Goal: Task Accomplishment & Management: Manage account settings

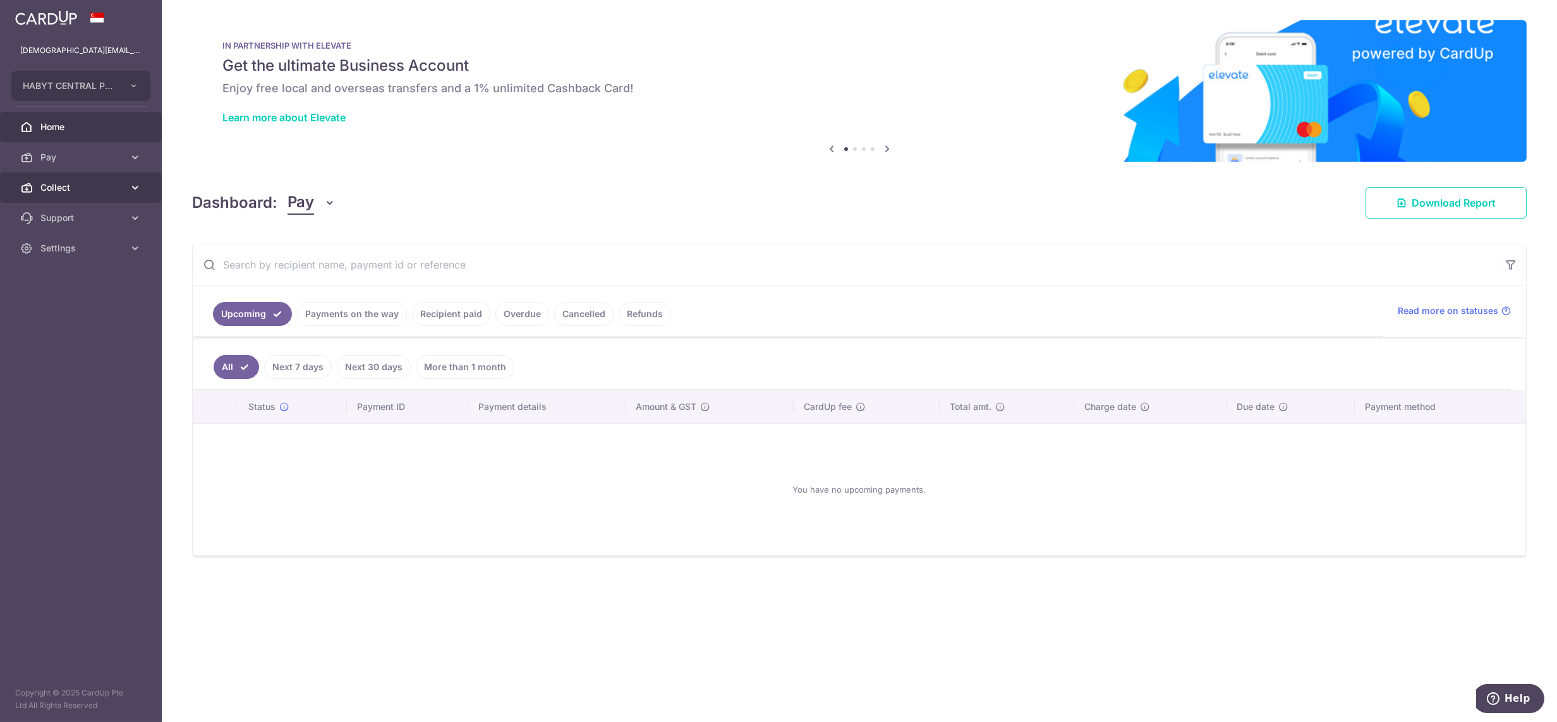
click at [59, 197] on link "Collect" at bounding box center [81, 188] width 162 height 30
click at [66, 213] on span "Dashboard" at bounding box center [81, 218] width 83 height 13
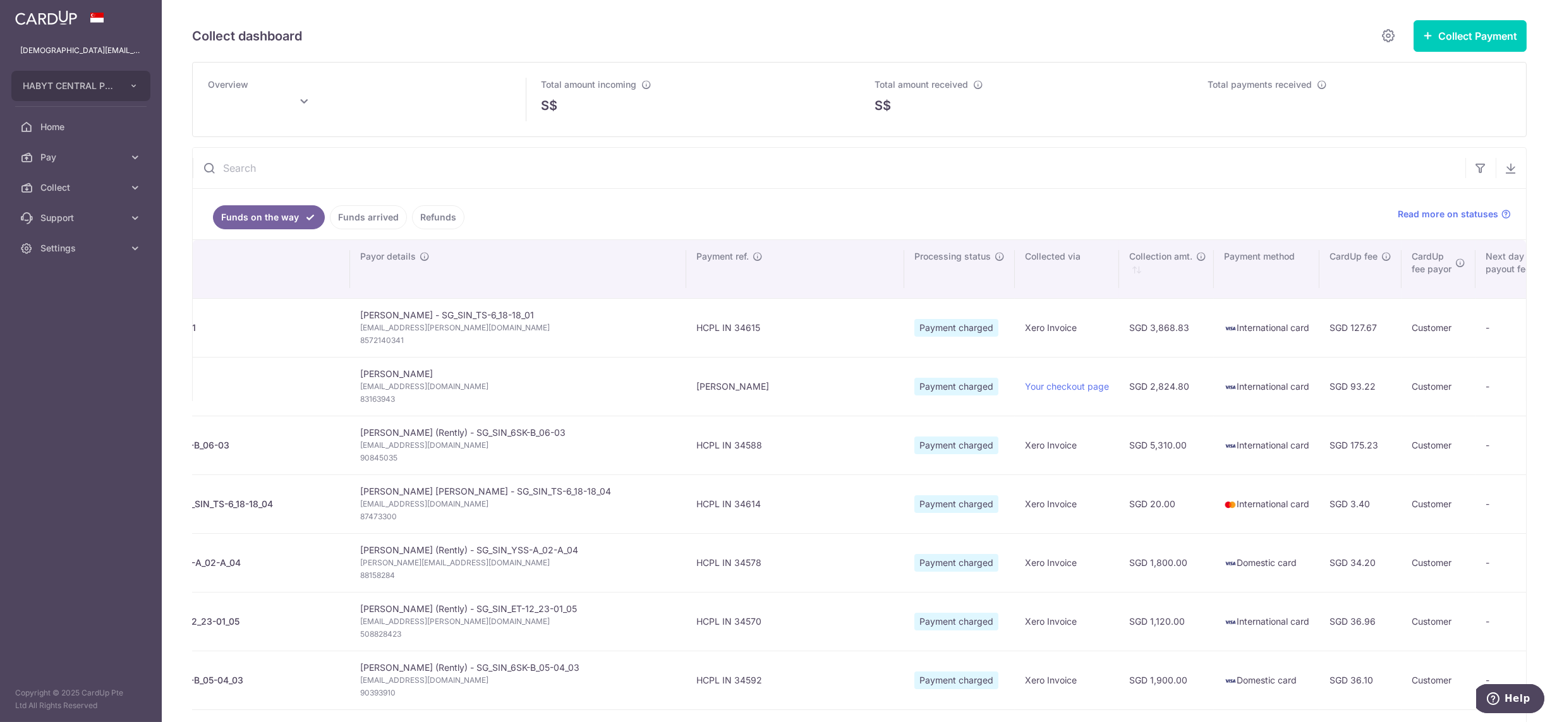
scroll to position [0, 198]
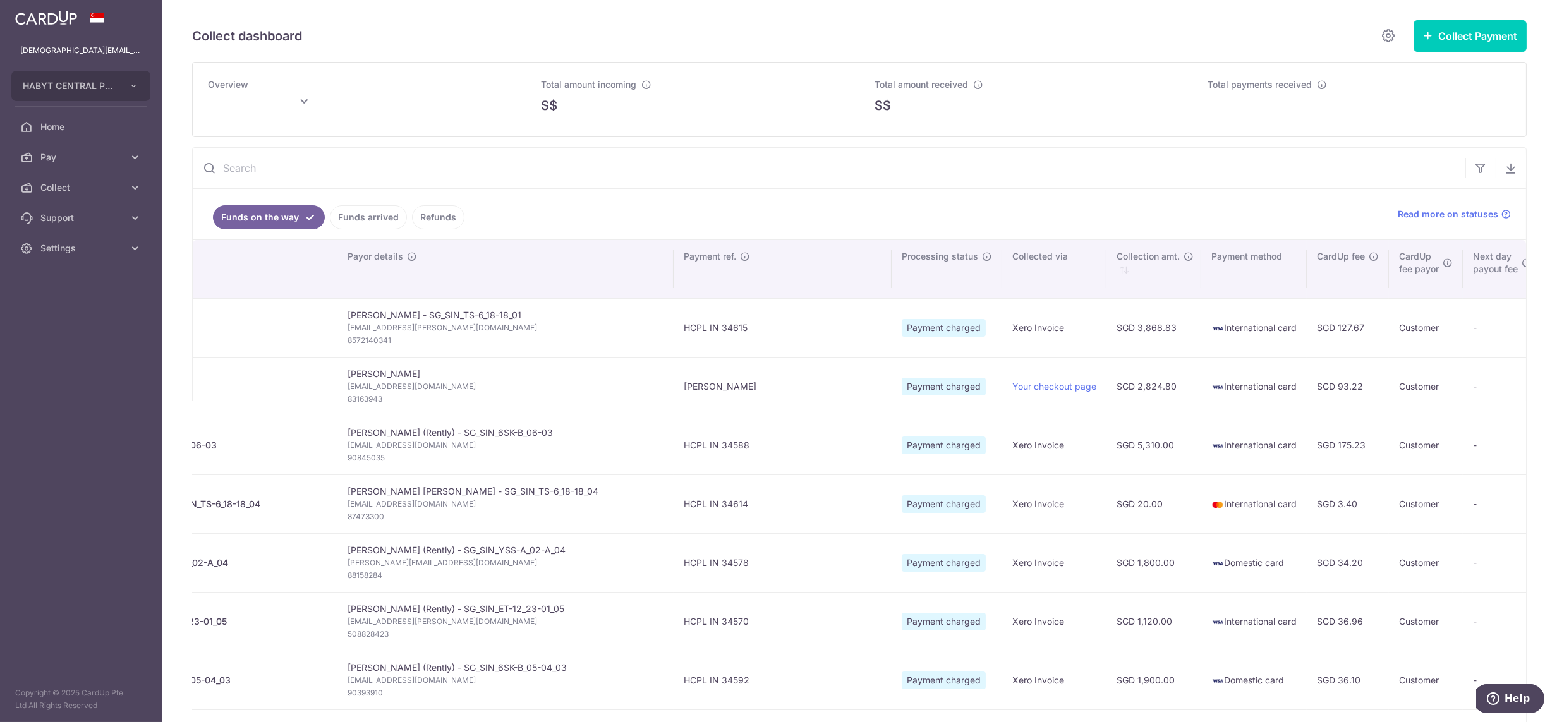
type input "[DATE]"
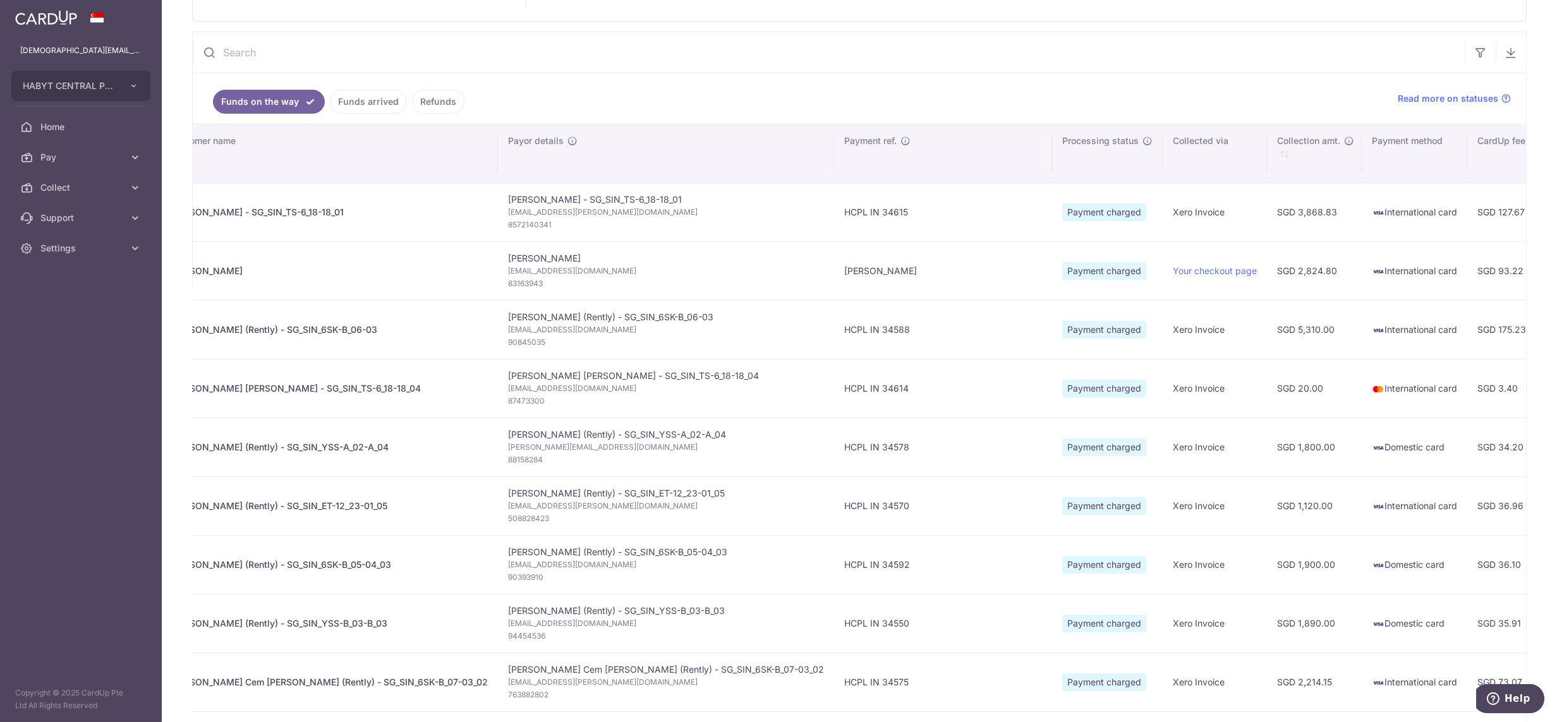
scroll to position [0, 0]
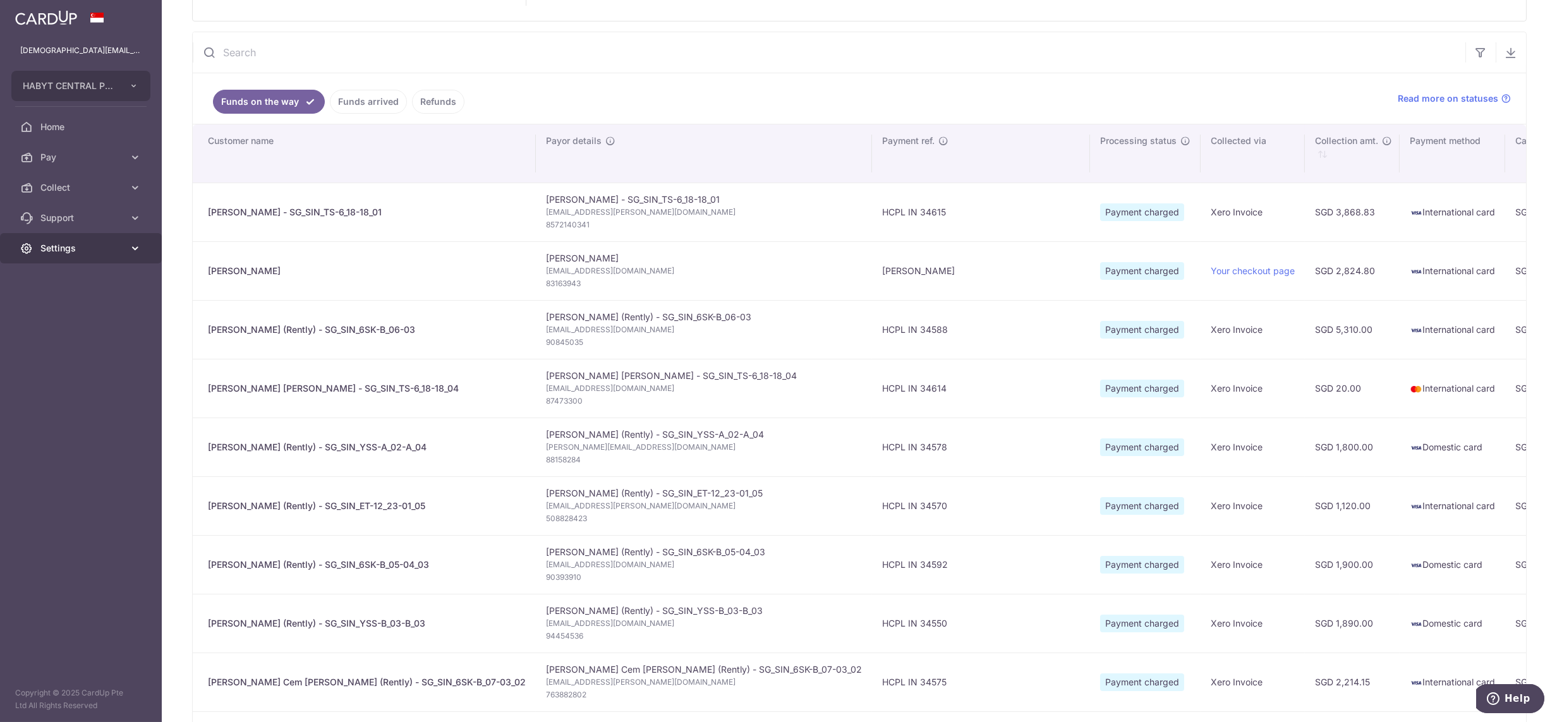
click at [92, 255] on link "Settings" at bounding box center [81, 248] width 162 height 30
click at [59, 310] on span "Logout" at bounding box center [81, 309] width 83 height 13
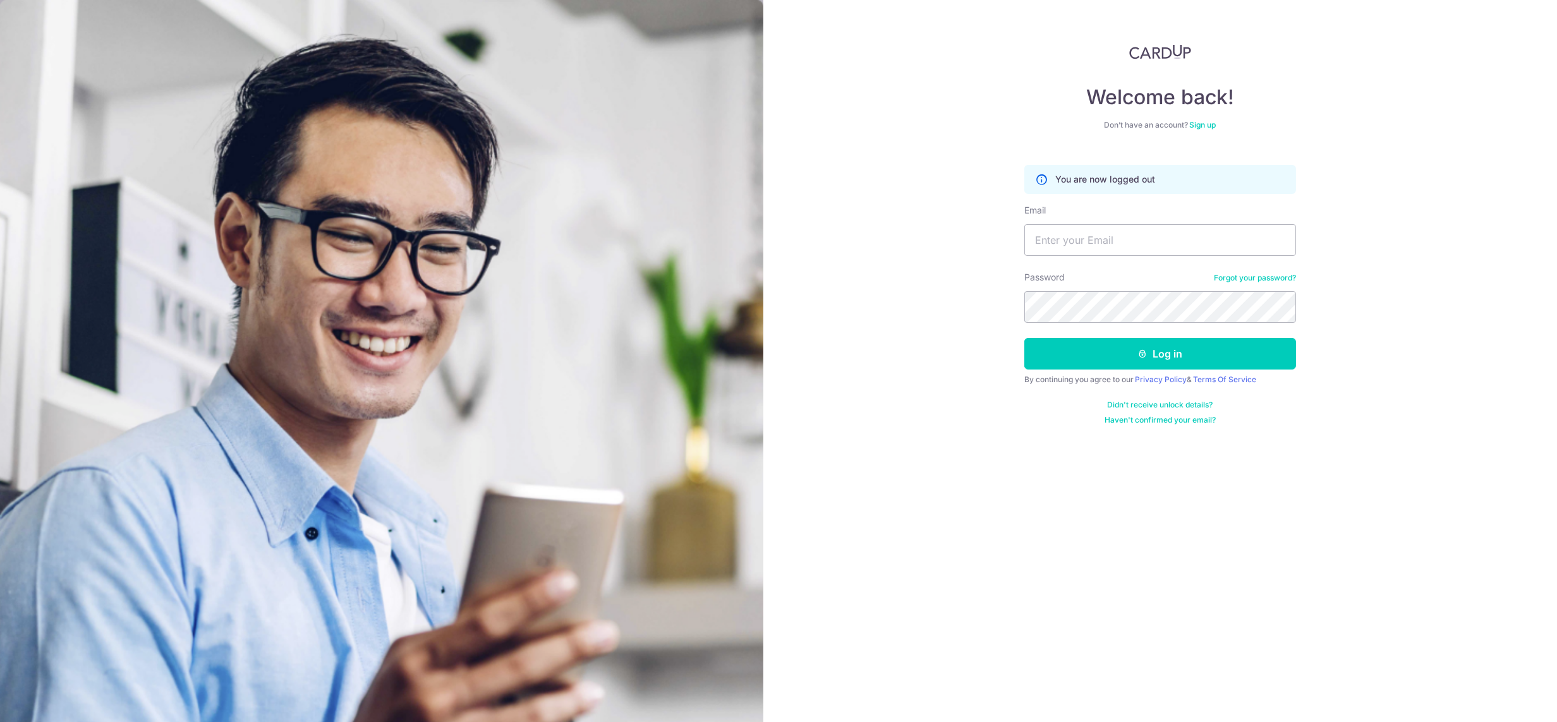
click at [1075, 256] on form "You are now logged out Email Password Forgot your password? Log in By continuin…" at bounding box center [1160, 290] width 272 height 270
click at [1079, 238] on input "Email" at bounding box center [1160, 240] width 272 height 32
type input "[DEMOGRAPHIC_DATA][EMAIL_ADDRESS][DOMAIN_NAME]"
click at [1024, 338] on button "Log in" at bounding box center [1160, 354] width 272 height 32
